Goal: Task Accomplishment & Management: Complete application form

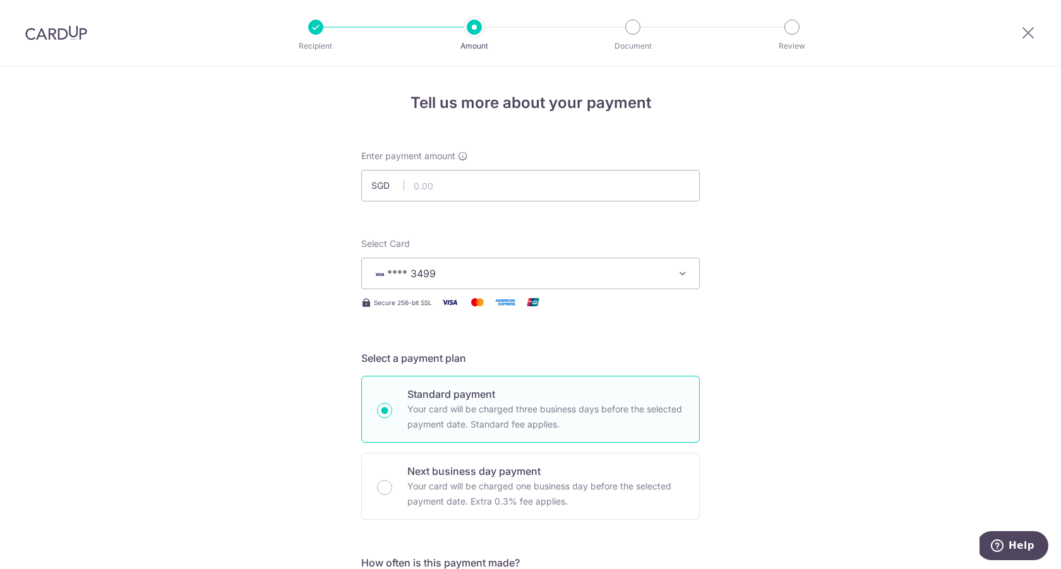
click at [45, 27] on img at bounding box center [56, 32] width 62 height 15
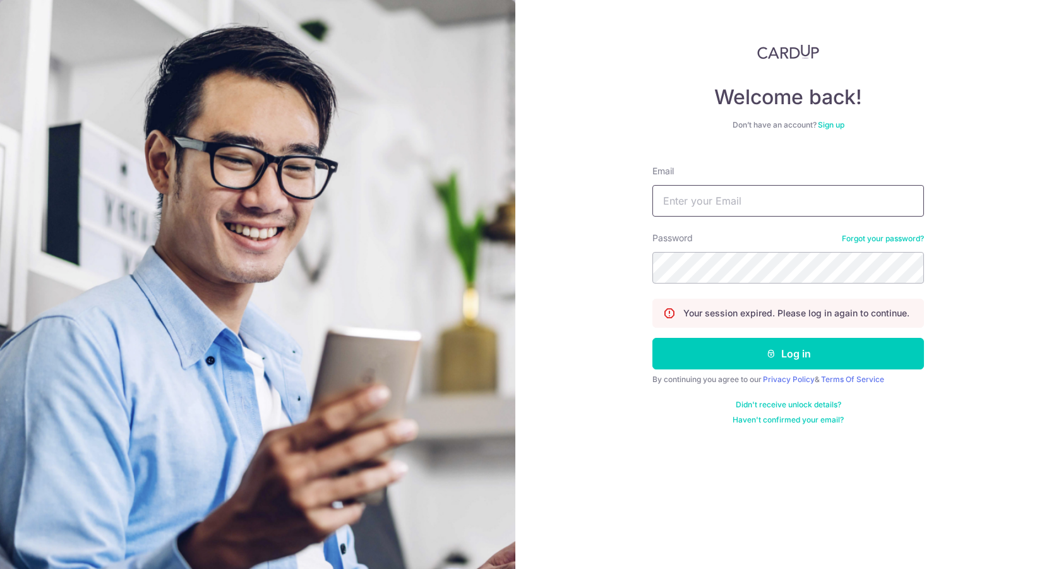
click at [693, 198] on input "Email" at bounding box center [787, 201] width 271 height 32
type input "[PERSON_NAME][EMAIL_ADDRESS][DOMAIN_NAME]"
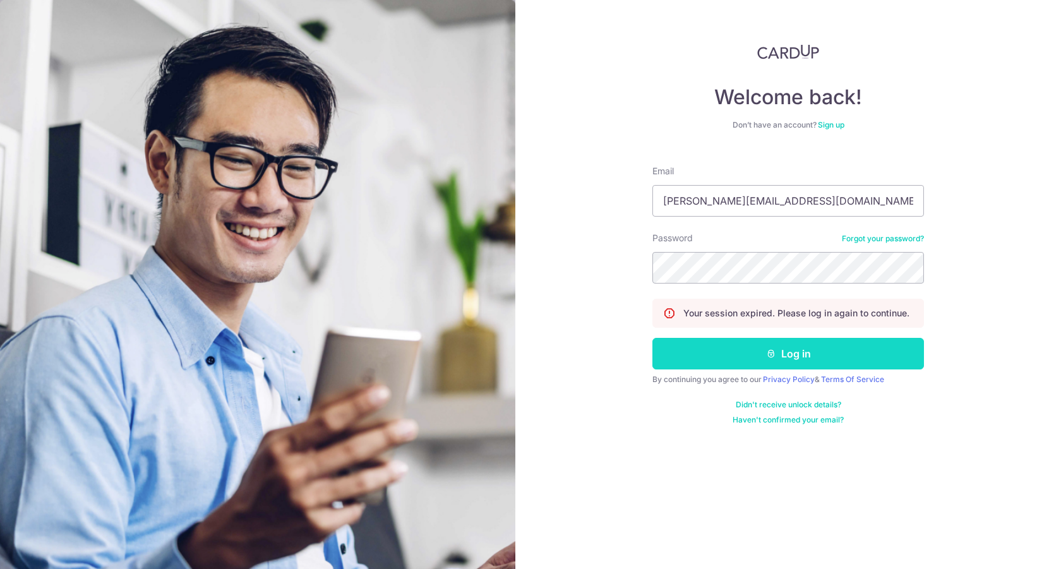
click at [753, 356] on button "Log in" at bounding box center [787, 354] width 271 height 32
